Goal: Information Seeking & Learning: Learn about a topic

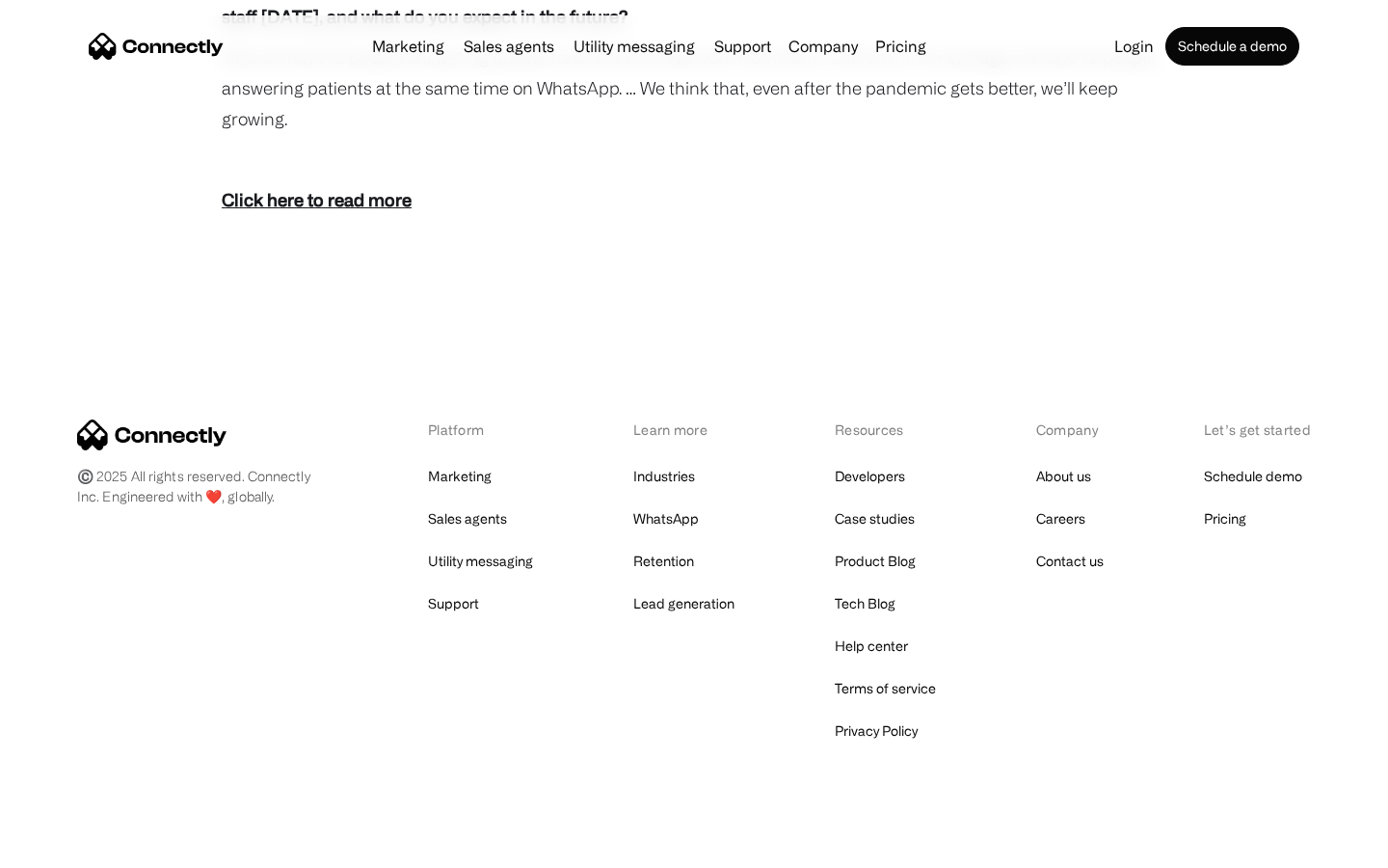
scroll to position [3487, 0]
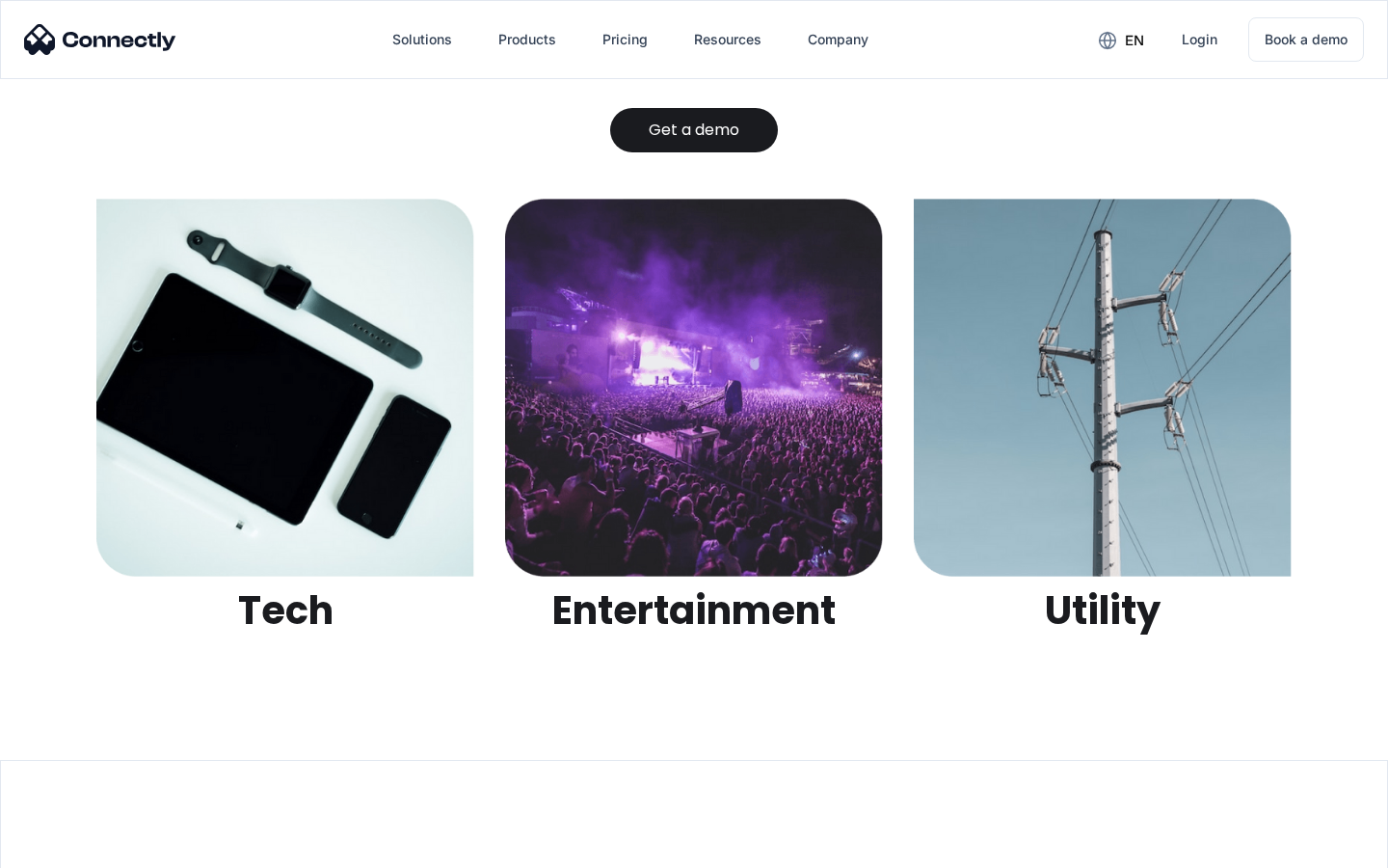
scroll to position [6082, 0]
